Goal: Task Accomplishment & Management: Use online tool/utility

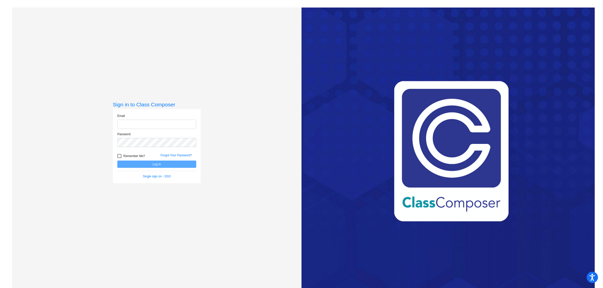
type input "[EMAIL_ADDRESS][DOMAIN_NAME]"
click at [152, 163] on button "Log In" at bounding box center [156, 164] width 79 height 7
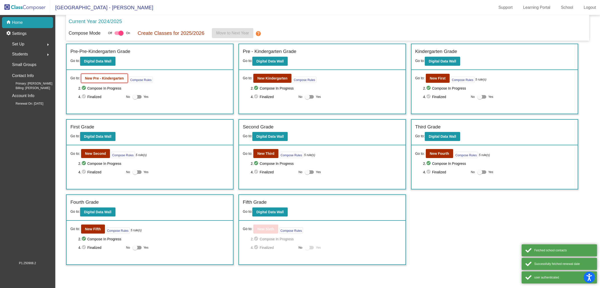
click at [91, 78] on b "New Pre - Kindergarten" at bounding box center [104, 78] width 39 height 4
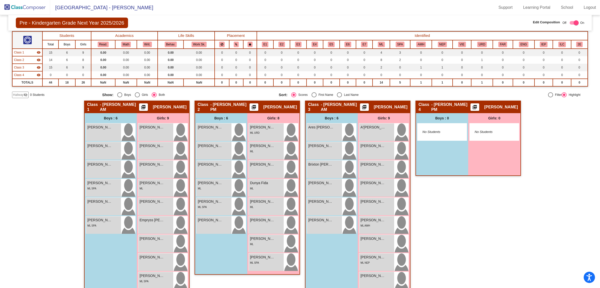
scroll to position [48, 0]
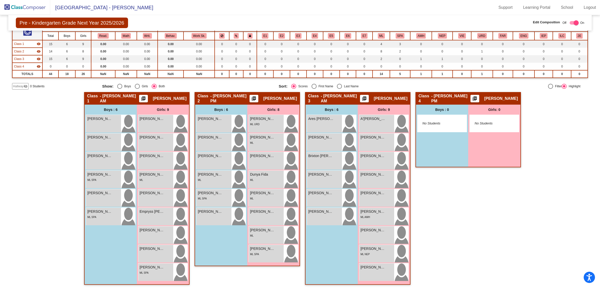
click at [223, 239] on div "Boys : 6 Huxley [PERSON_NAME] lock do_not_disturb_alt [PERSON_NAME] lock do_not…" at bounding box center [221, 185] width 52 height 161
click at [37, 178] on div "Hallway - Hallway Class picture_as_pdf Add Student First Name Last Name Student…" at bounding box center [300, 191] width 576 height 198
click at [51, 209] on div "Hallway - Hallway Class picture_as_pdf Add Student First Name Last Name Student…" at bounding box center [300, 191] width 576 height 198
click at [476, 221] on div "Class 4 - [PERSON_NAME] PM picture_as_pdf [PERSON_NAME] Add Student First Name …" at bounding box center [468, 191] width 105 height 198
click at [33, 143] on div "Hallway - Hallway Class picture_as_pdf Add Student First Name Last Name Student…" at bounding box center [300, 191] width 576 height 198
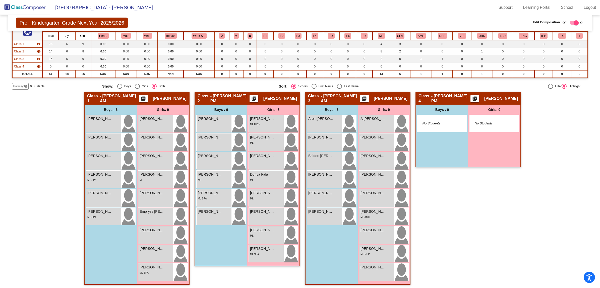
click at [31, 123] on div "Hallway - Hallway Class picture_as_pdf Add Student First Name Last Name Student…" at bounding box center [300, 191] width 576 height 198
